Goal: Task Accomplishment & Management: Complete application form

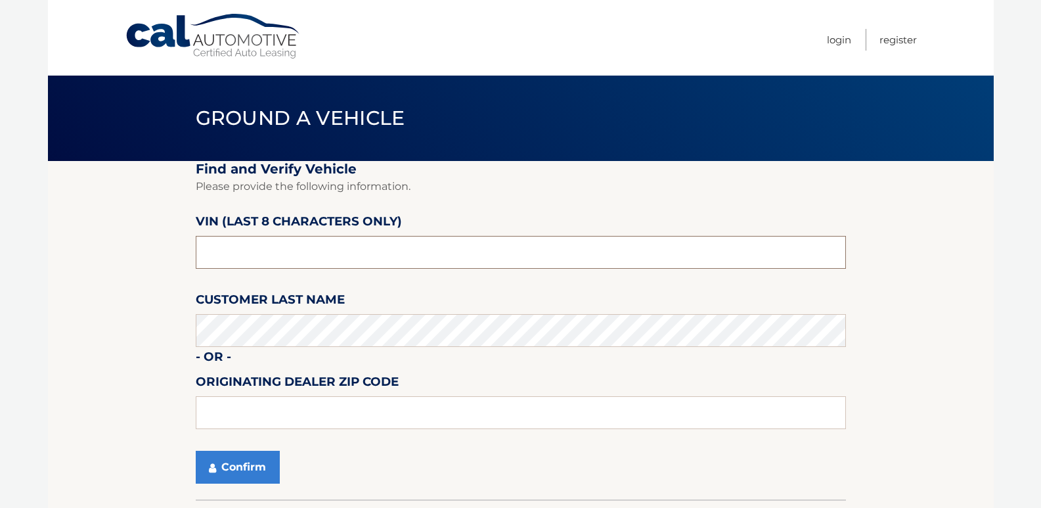
click at [368, 243] on input "text" at bounding box center [521, 252] width 650 height 33
type input "P*******"
type input "NPN57330"
click at [242, 479] on button "Confirm" at bounding box center [238, 466] width 84 height 33
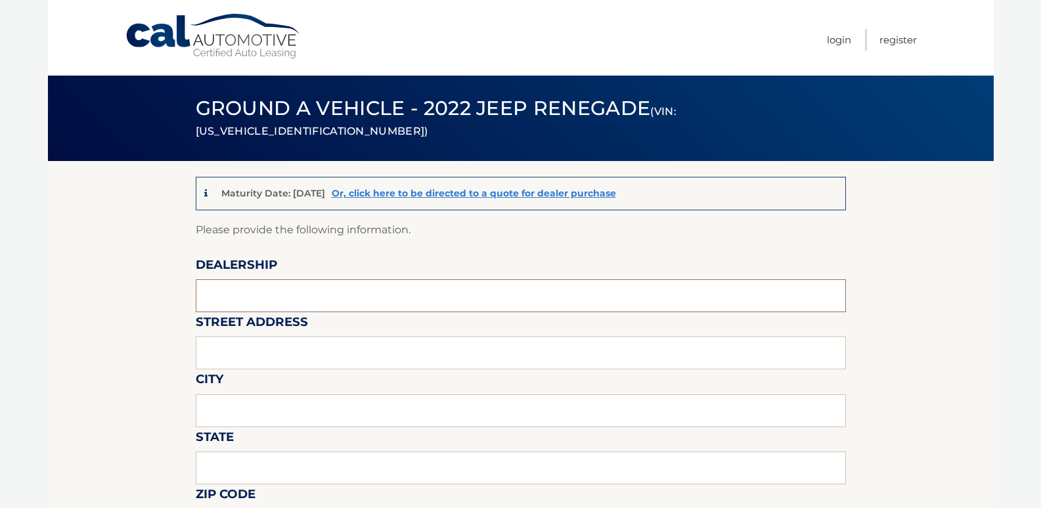
click at [257, 293] on input "text" at bounding box center [521, 295] width 650 height 33
type input "[PERSON_NAME]"
click at [263, 351] on input "text" at bounding box center [521, 352] width 650 height 33
type input "[STREET_ADDRESS]"
click at [249, 408] on input "text" at bounding box center [521, 410] width 650 height 33
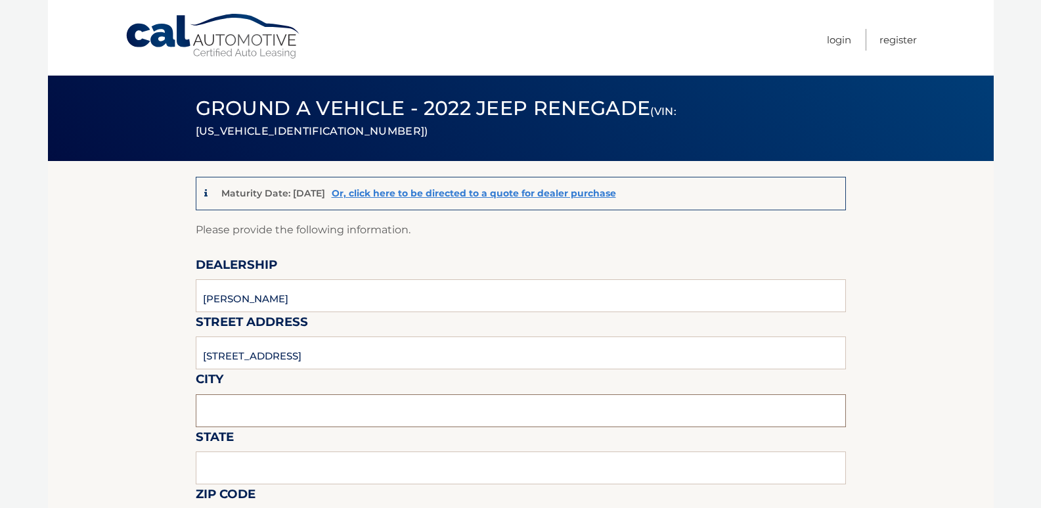
type input "[PERSON_NAME]"
click at [265, 461] on input "text" at bounding box center [521, 467] width 650 height 33
type input "NY"
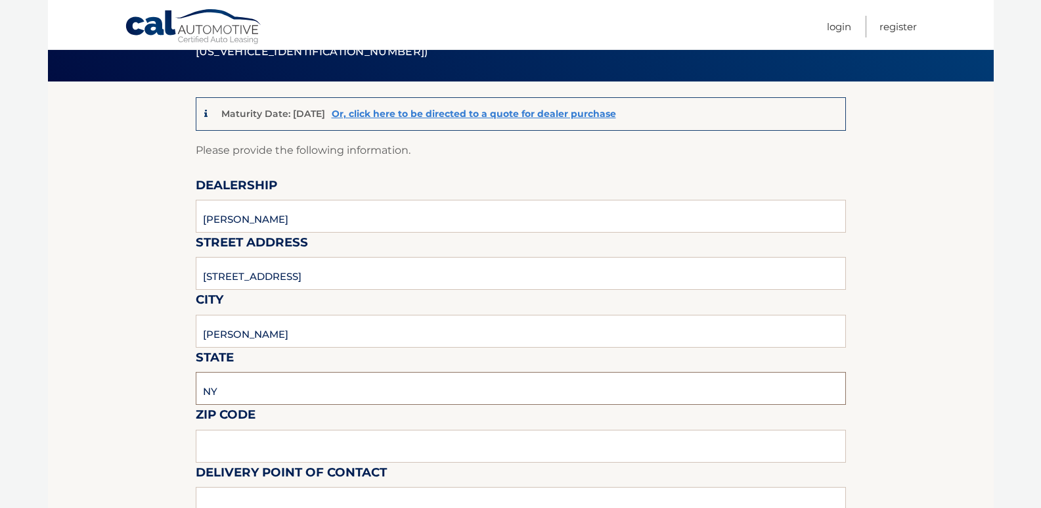
scroll to position [197, 0]
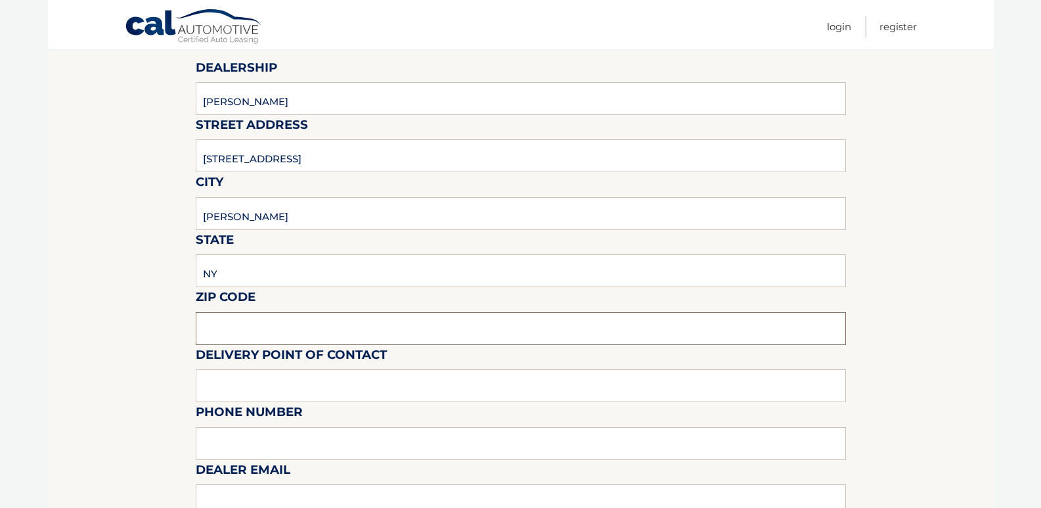
click at [240, 326] on input "text" at bounding box center [521, 328] width 650 height 33
type input "14580"
click at [258, 381] on input "text" at bounding box center [521, 385] width 650 height 33
type input "[PERSON_NAME]"
click at [259, 437] on input "text" at bounding box center [521, 443] width 650 height 33
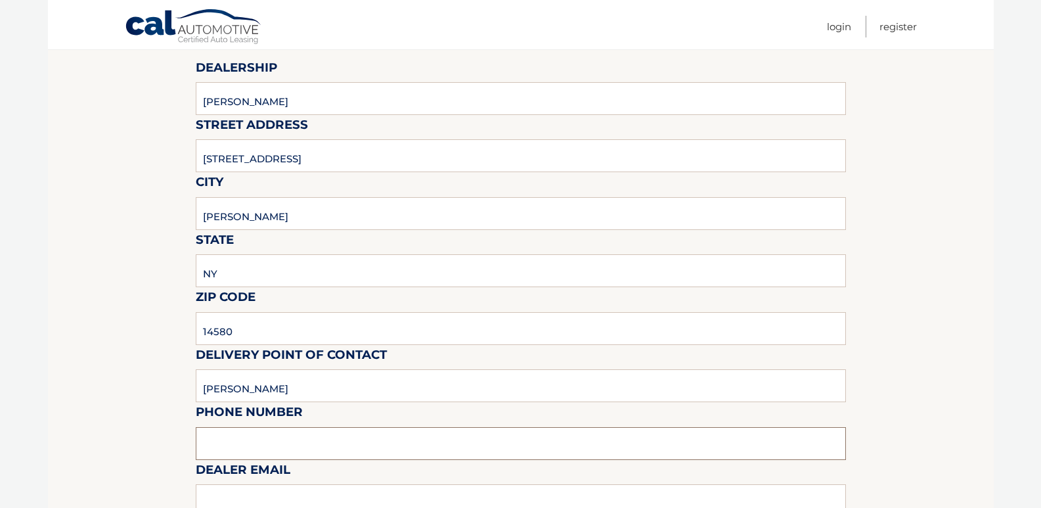
type input "5854460166"
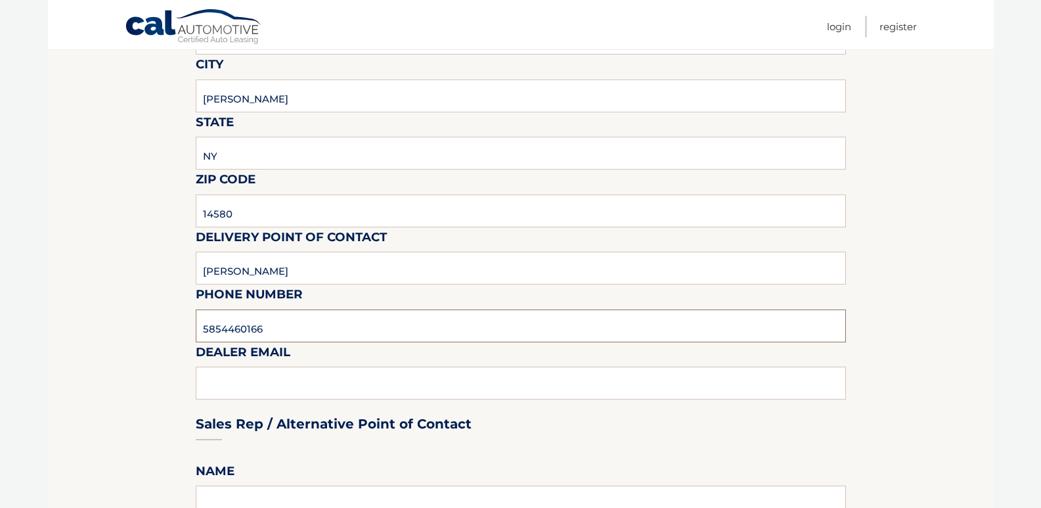
scroll to position [328, 0]
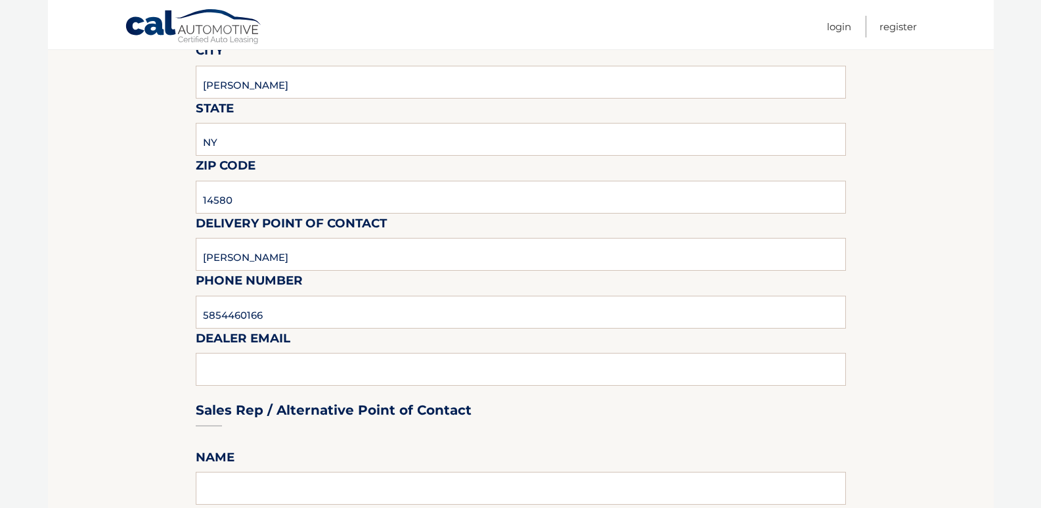
click at [274, 377] on div "Sales Rep / Alternative Point of Contact" at bounding box center [521, 385] width 650 height 93
click at [276, 368] on div "Sales Rep / Alternative Point of Contact" at bounding box center [521, 385] width 650 height 93
click at [307, 311] on input "5854460166" at bounding box center [521, 311] width 650 height 33
type input "[EMAIL_ADDRESS][DOMAIN_NAME]"
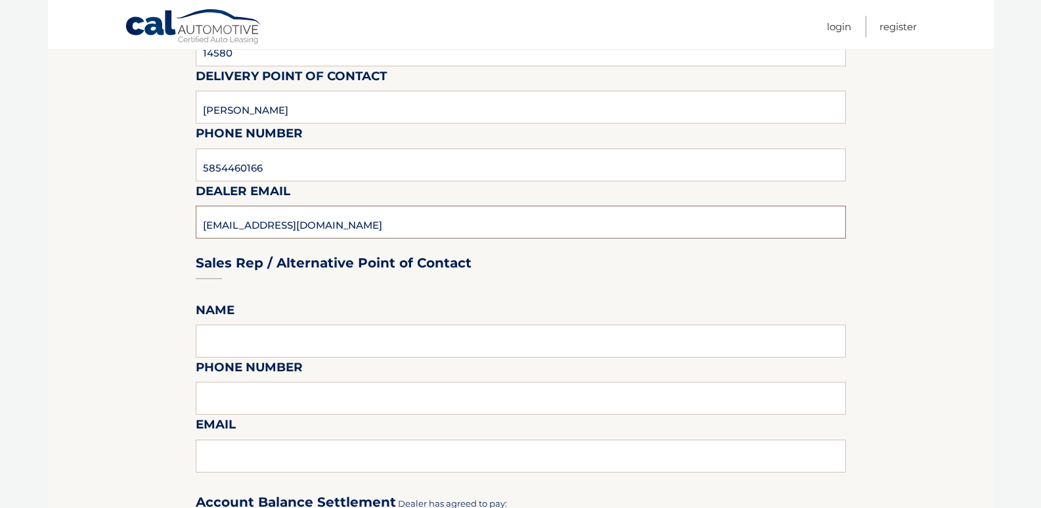
scroll to position [525, 0]
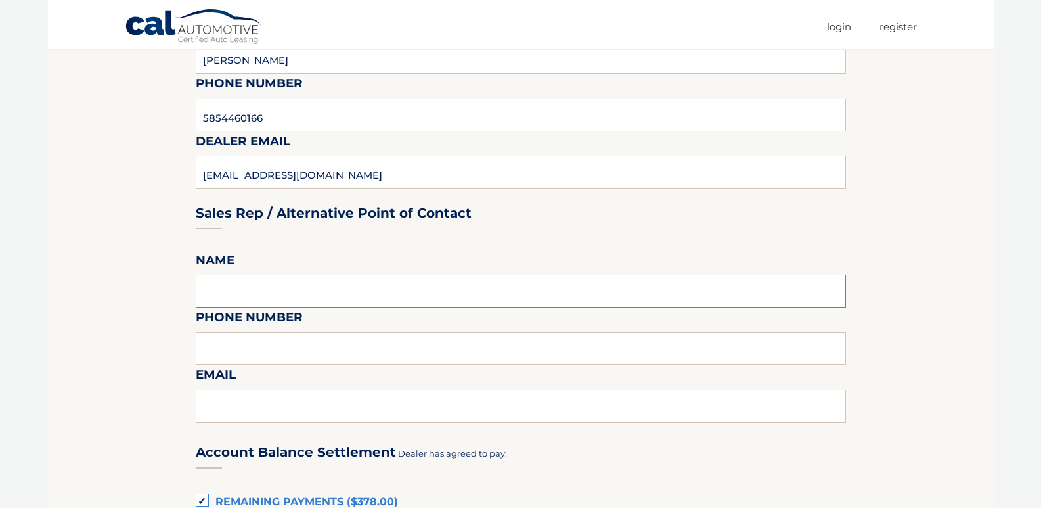
click at [252, 286] on input "text" at bounding box center [521, 290] width 650 height 33
type input "[PERSON_NAME]"
click at [262, 351] on input "text" at bounding box center [521, 348] width 650 height 33
type input "5854460148"
click at [256, 410] on input "text" at bounding box center [521, 405] width 650 height 33
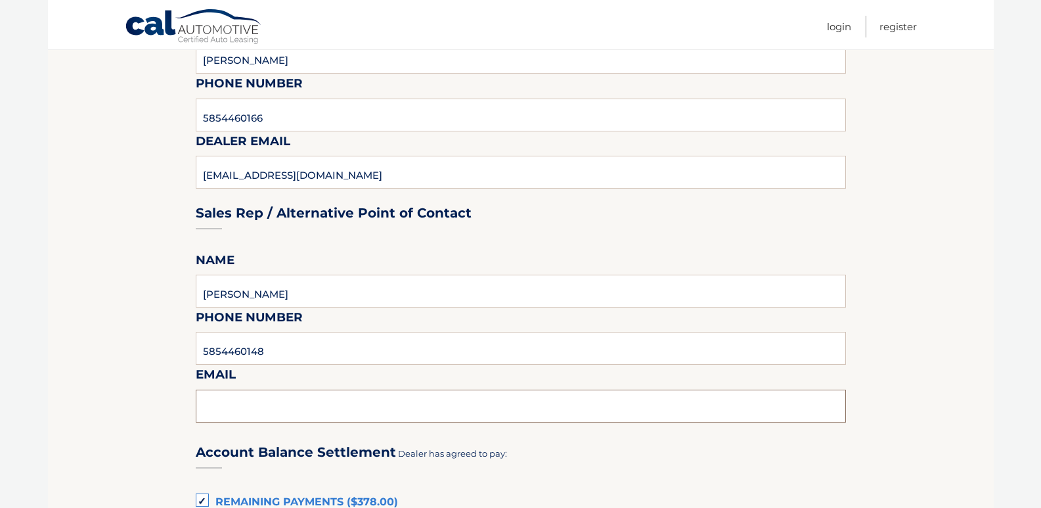
type input "[EMAIL_ADDRESS][DOMAIN_NAME]"
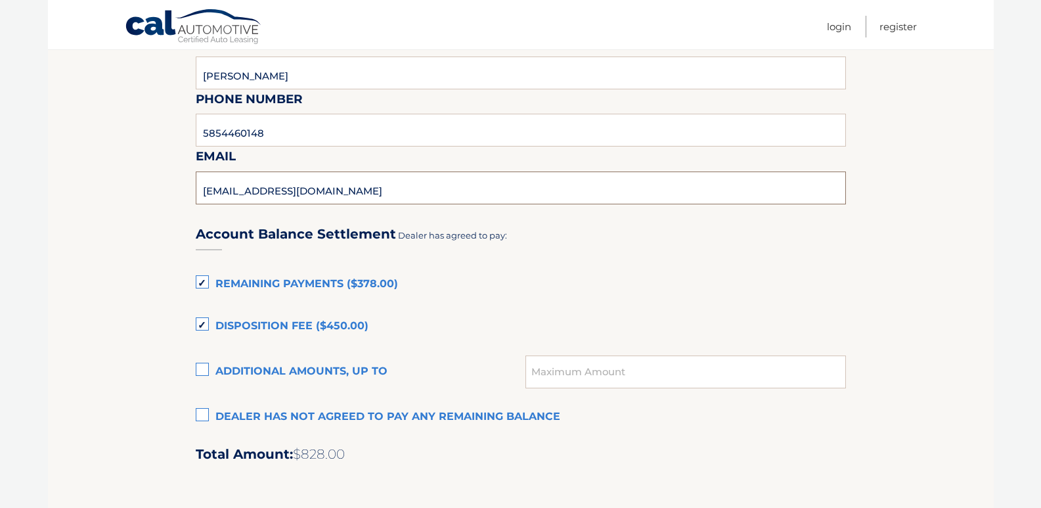
scroll to position [788, 0]
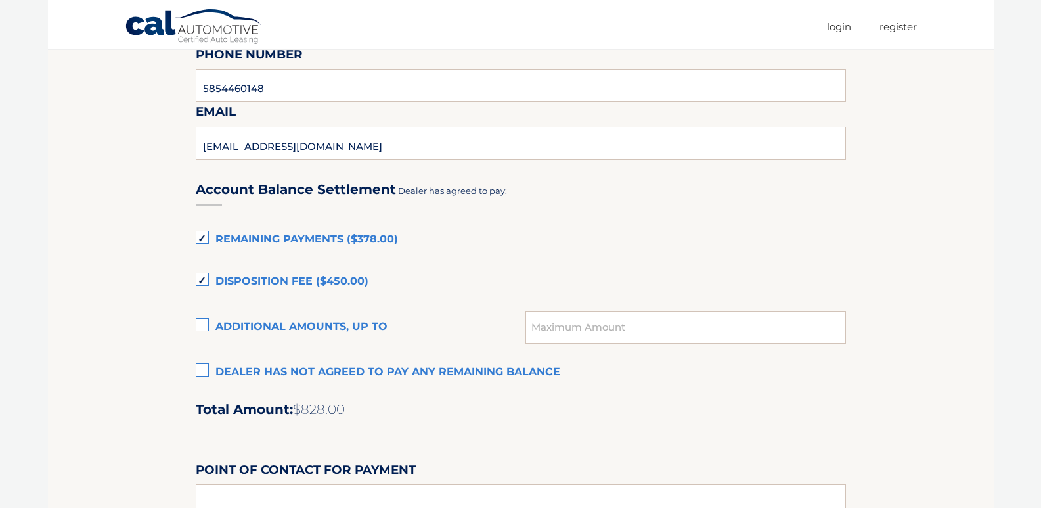
click at [207, 278] on label "Disposition Fee ($450.00)" at bounding box center [521, 282] width 650 height 26
click at [0, 0] on input "Disposition Fee ($450.00)" at bounding box center [0, 0] width 0 height 0
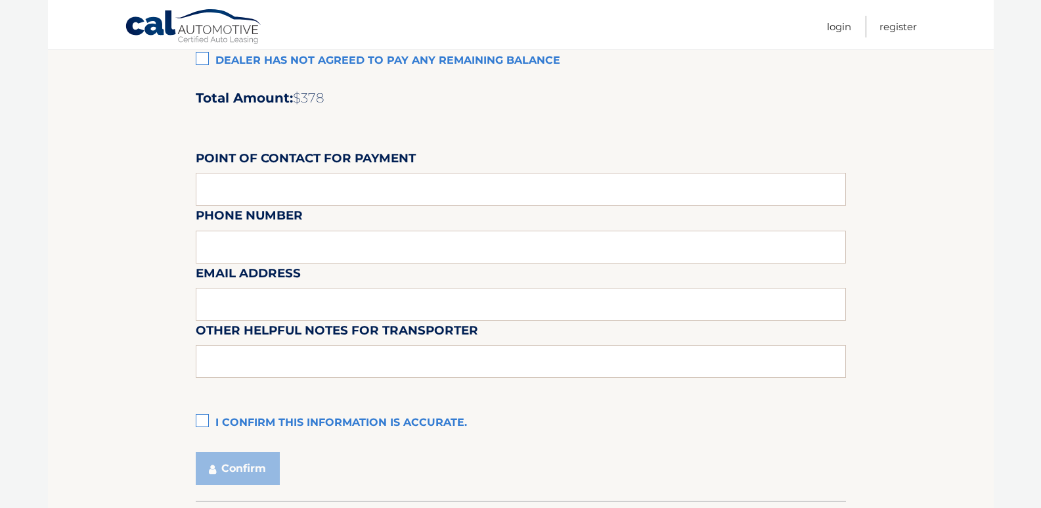
scroll to position [1116, 0]
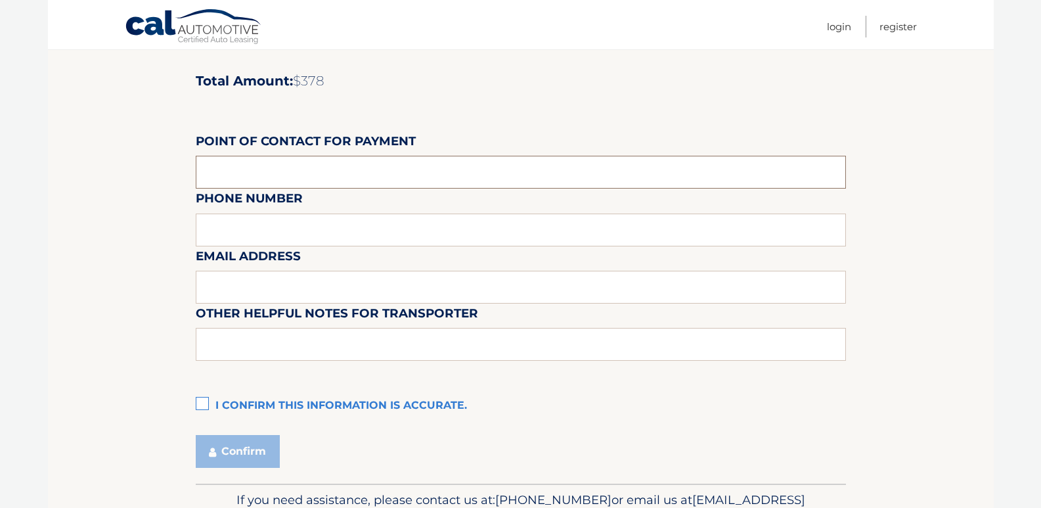
click at [366, 181] on input "text" at bounding box center [521, 172] width 650 height 33
type input "[PERSON_NAME]"
click at [303, 224] on div "Email Address" at bounding box center [521, 216] width 650 height 57
click at [298, 228] on div "Email Address" at bounding box center [521, 216] width 650 height 57
click at [349, 131] on div "Point of Contact for Payment [PERSON_NAME]" at bounding box center [521, 131] width 650 height 0
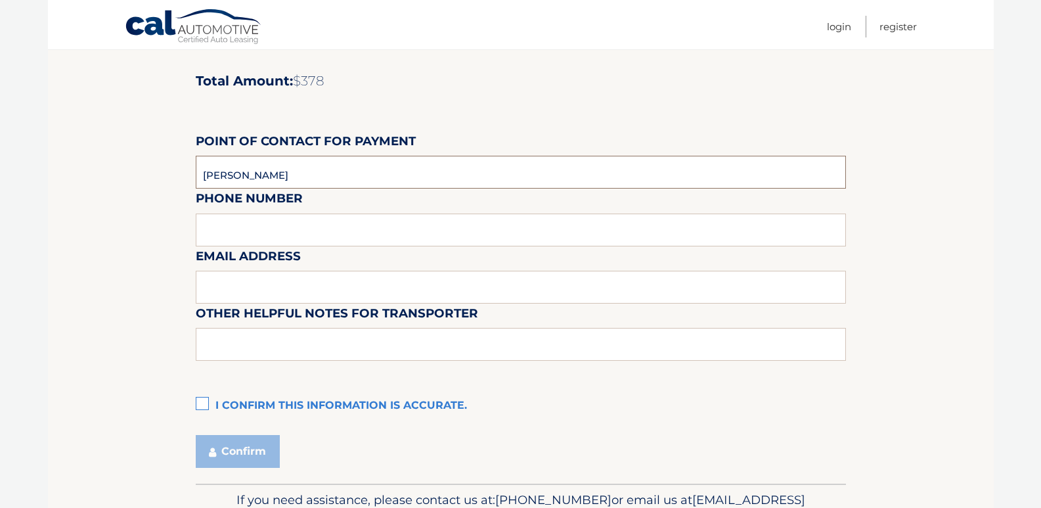
click at [347, 177] on input "[PERSON_NAME]" at bounding box center [521, 172] width 650 height 33
click at [291, 228] on div "Email Address" at bounding box center [521, 216] width 650 height 57
click at [272, 228] on div "Email Address" at bounding box center [521, 216] width 650 height 57
click at [319, 176] on input "[PERSON_NAME]" at bounding box center [521, 172] width 650 height 33
type input "5854460126"
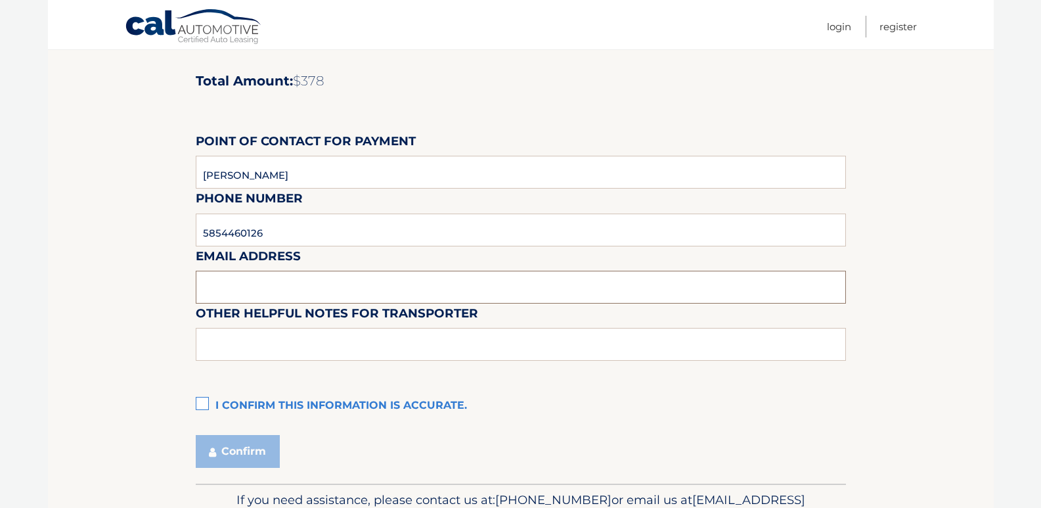
click at [284, 284] on input "text" at bounding box center [521, 287] width 650 height 33
type input "[EMAIL_ADDRESS][DOMAIN_NAME]"
click at [265, 334] on input "text" at bounding box center [521, 344] width 650 height 33
click at [204, 405] on label "I confirm this information is accurate." at bounding box center [521, 406] width 650 height 26
click at [0, 0] on input "I confirm this information is accurate." at bounding box center [0, 0] width 0 height 0
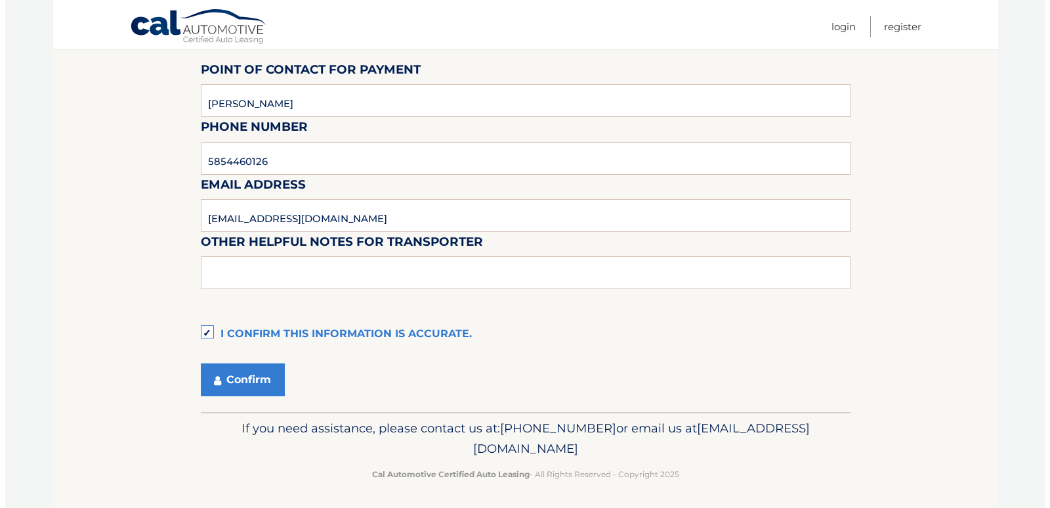
scroll to position [1192, 0]
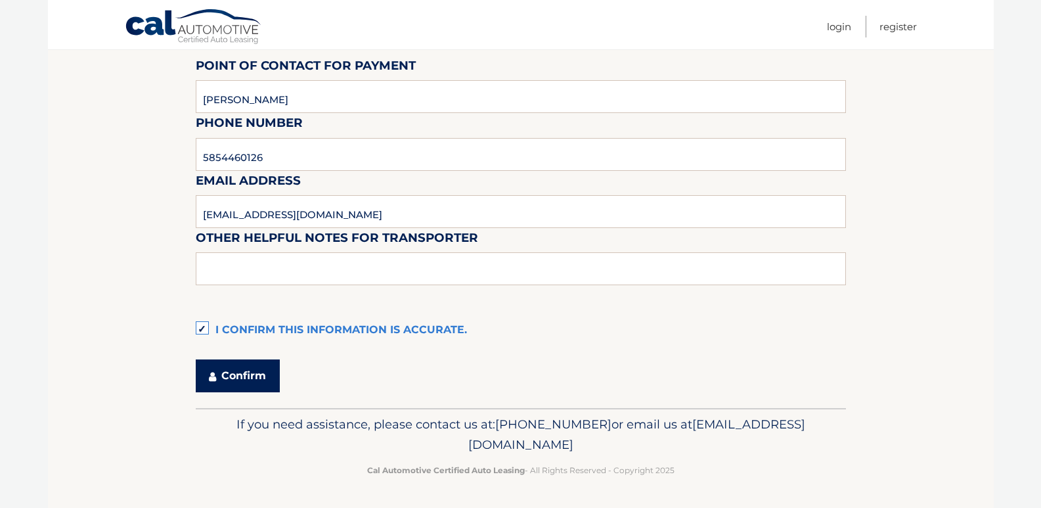
click at [237, 375] on button "Confirm" at bounding box center [238, 375] width 84 height 33
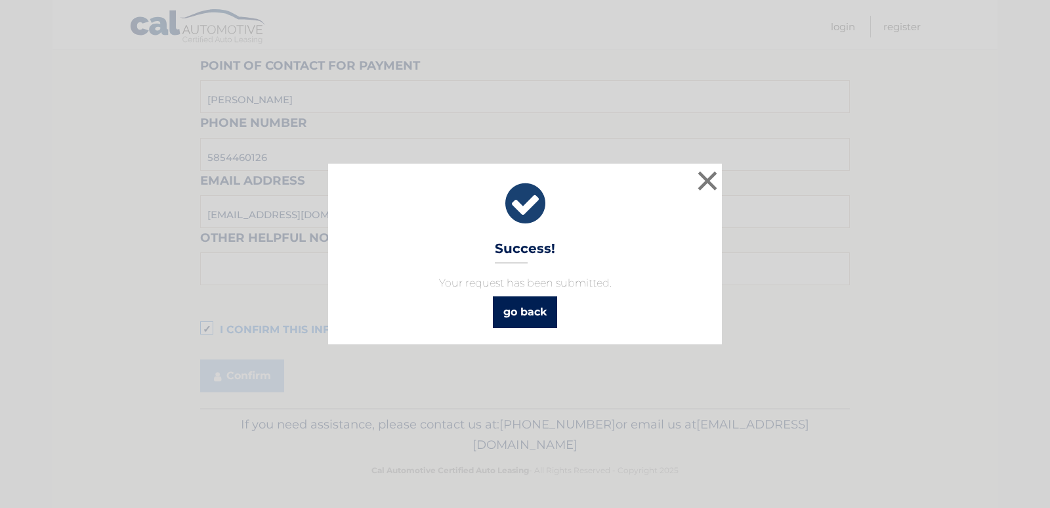
click at [537, 311] on link "go back" at bounding box center [525, 312] width 64 height 32
